Goal: Task Accomplishment & Management: Manage account settings

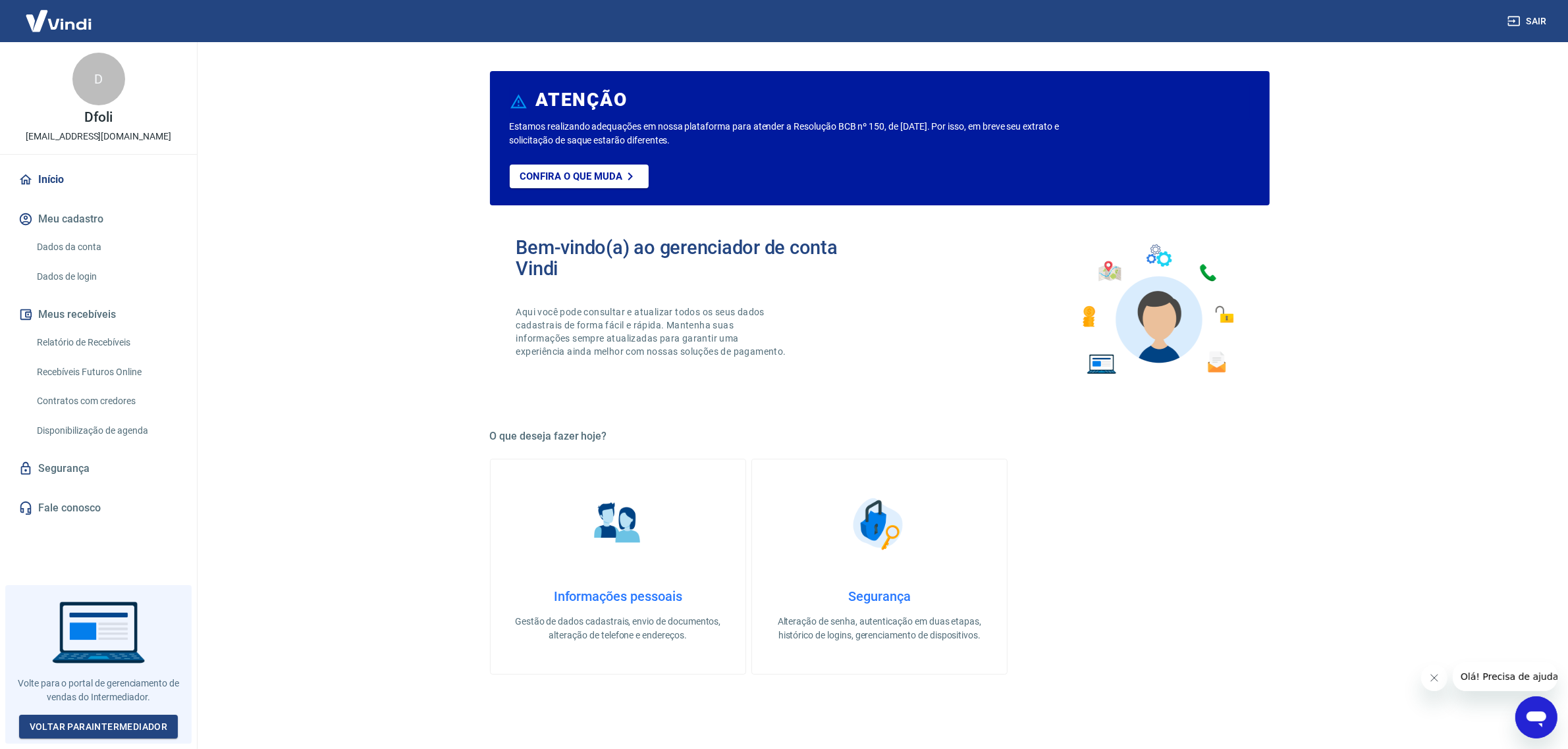
click at [83, 463] on link "Segurança" at bounding box center [99, 468] width 165 height 29
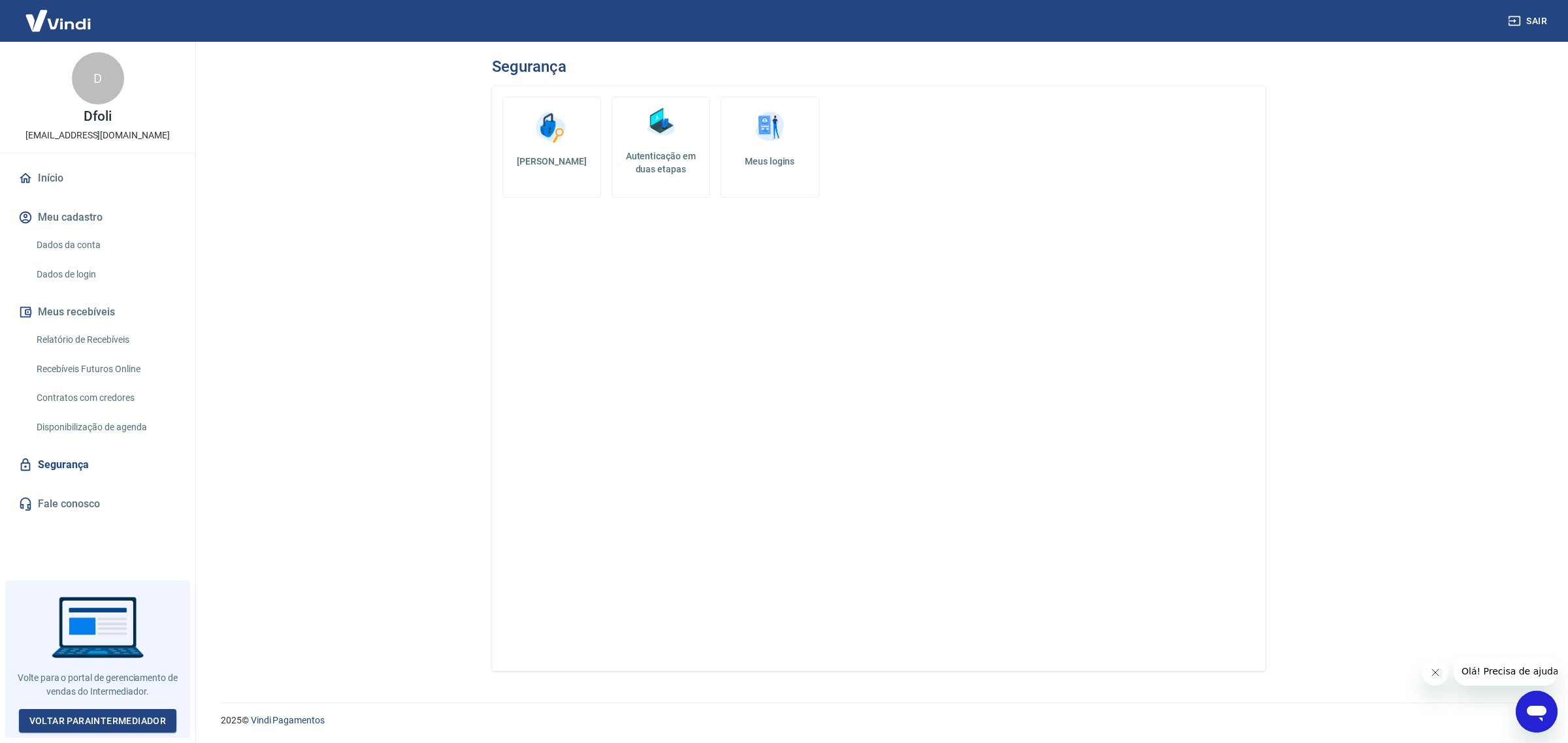
click at [47, 181] on link "Início" at bounding box center [98, 178] width 164 height 28
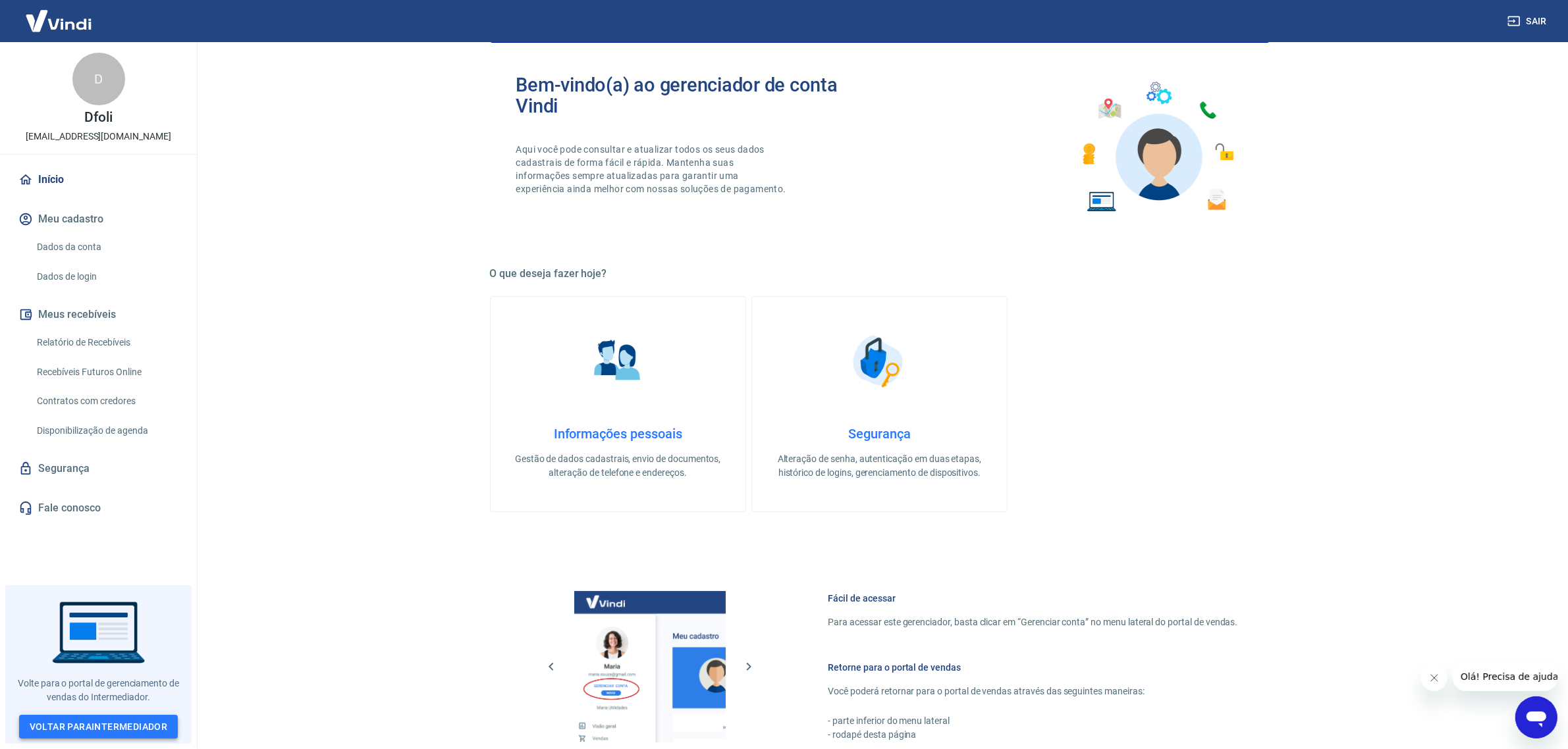
scroll to position [163, 0]
click at [59, 183] on link "Início" at bounding box center [99, 179] width 165 height 29
click at [59, 179] on link "Início" at bounding box center [99, 179] width 165 height 29
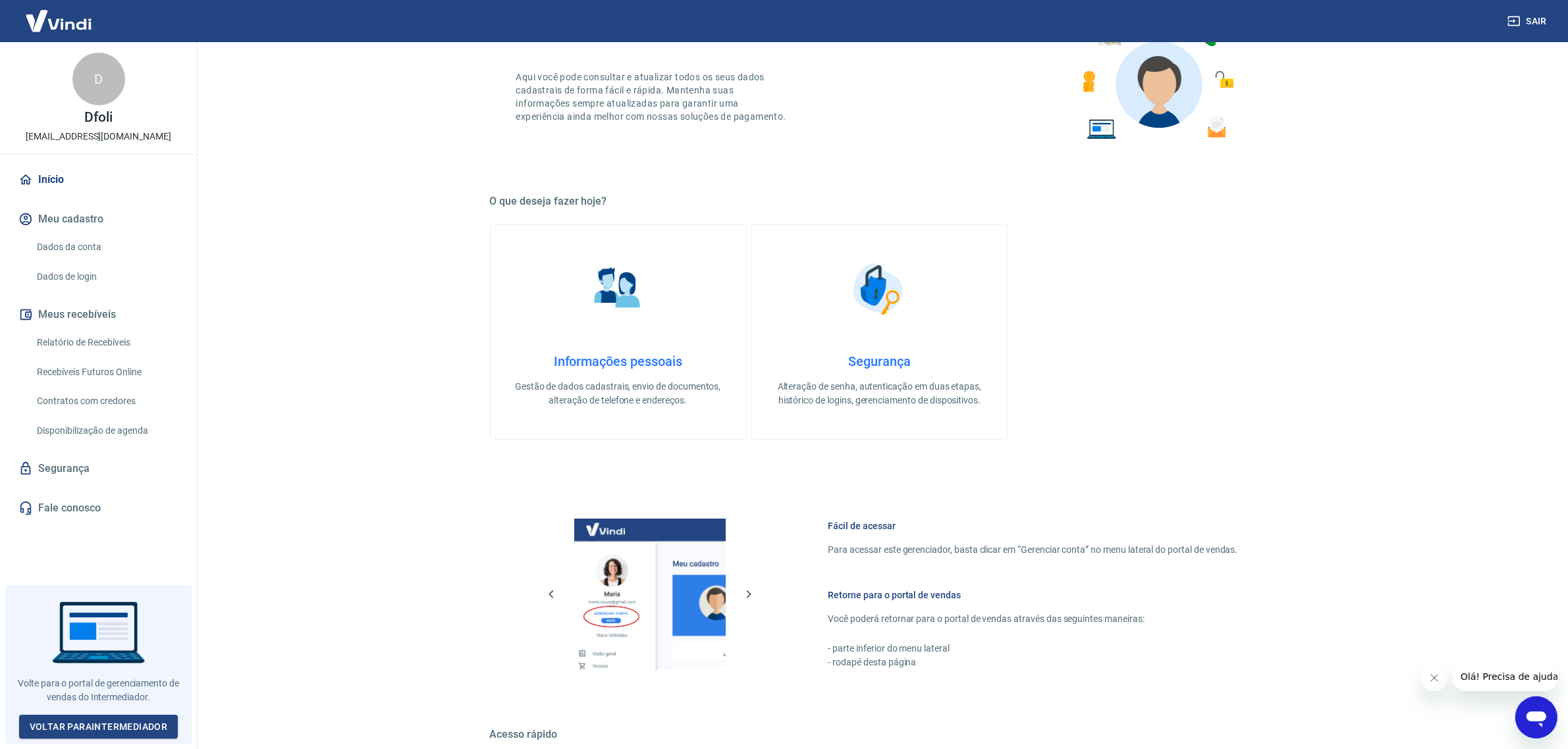
scroll to position [238, 0]
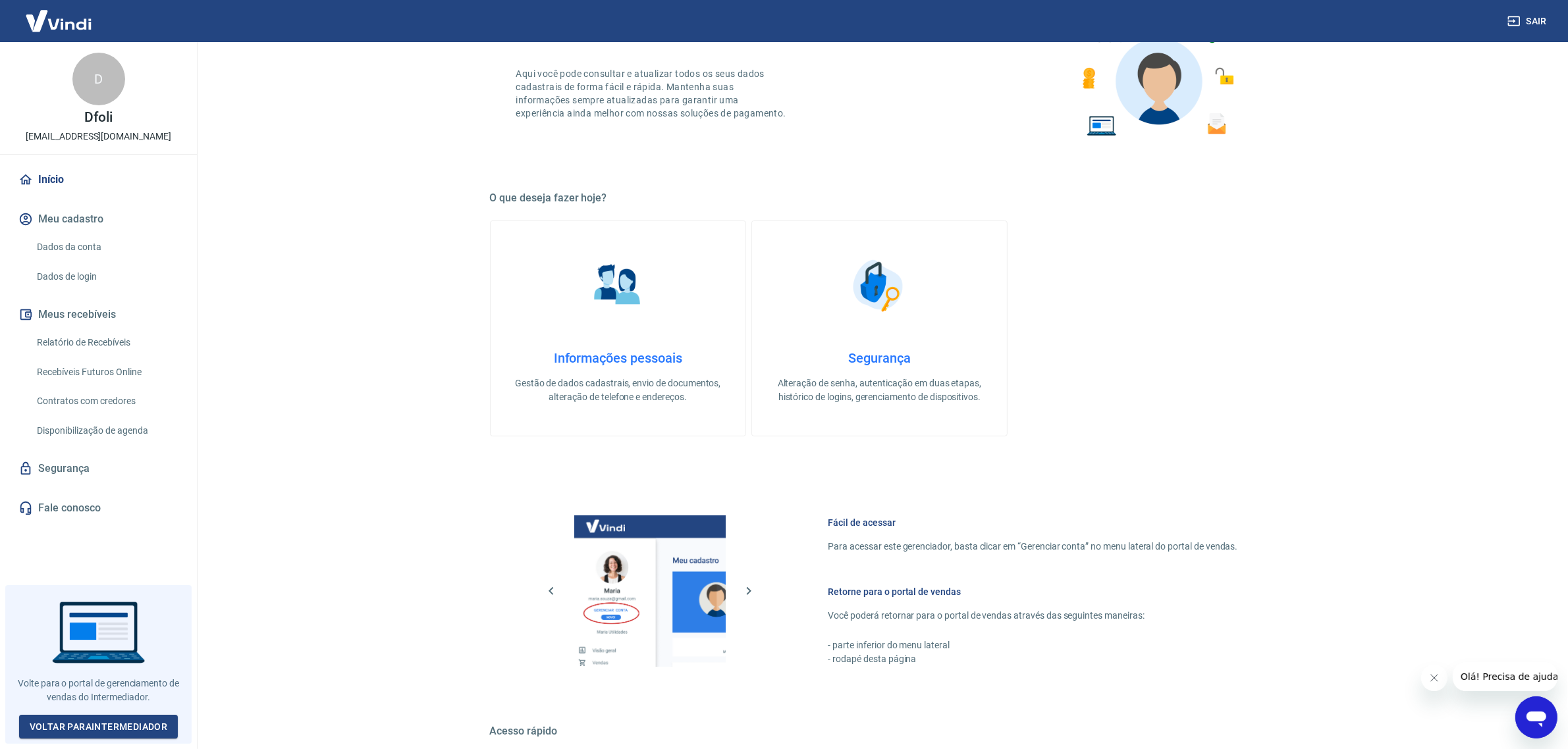
click at [666, 287] on link "Informações pessoais Gestão de dados cadastrais, envio de documentos, alteração…" at bounding box center [618, 329] width 256 height 216
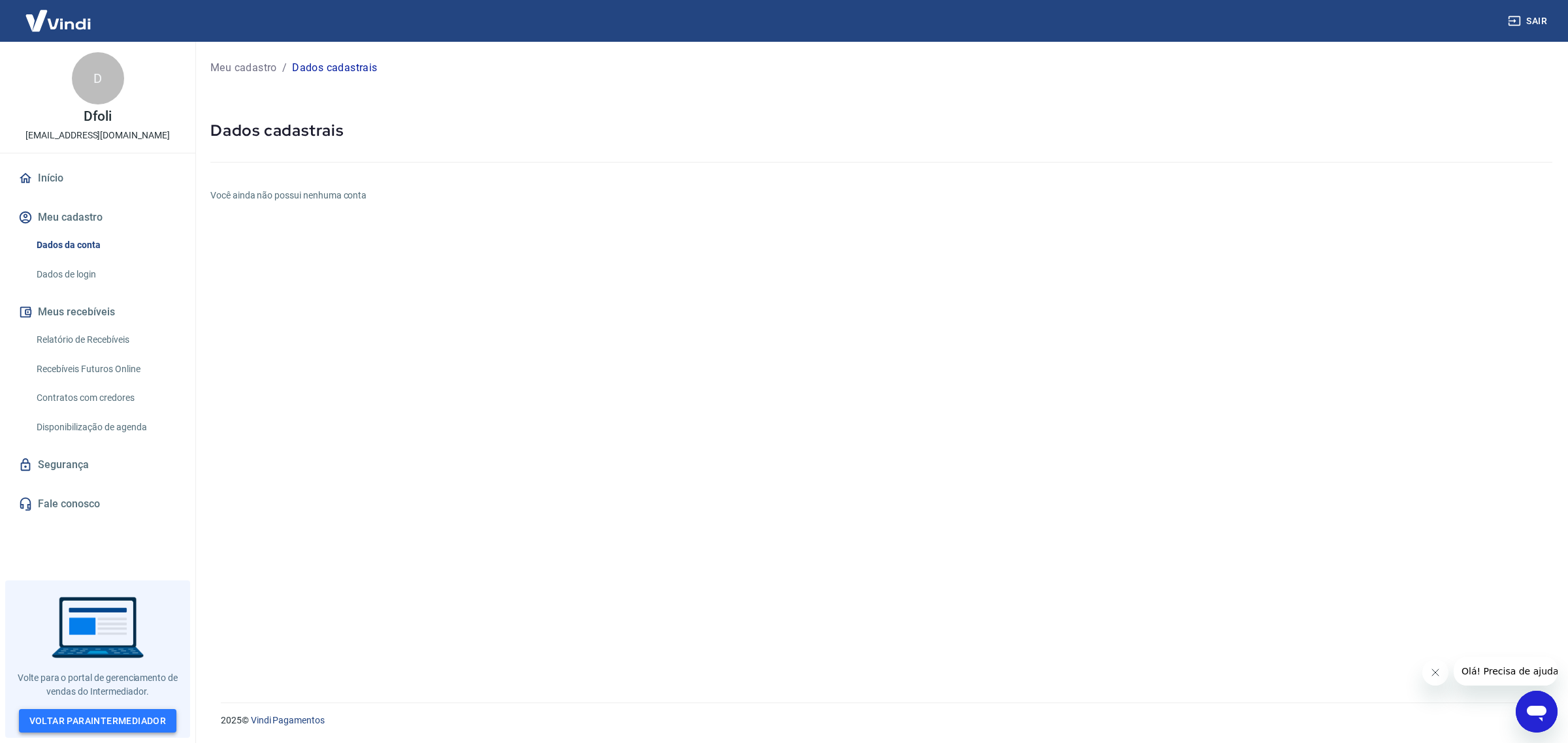
click at [99, 731] on link "Voltar para Intermediador" at bounding box center [98, 721] width 158 height 24
